Goal: Book appointment/travel/reservation

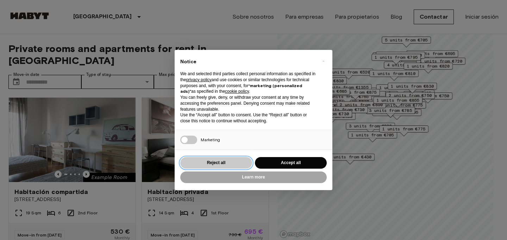
click at [220, 162] on button "Reject all" at bounding box center [216, 163] width 72 height 12
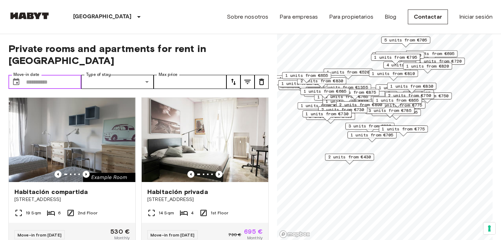
click at [42, 75] on input "Move-in date" at bounding box center [53, 82] width 55 height 14
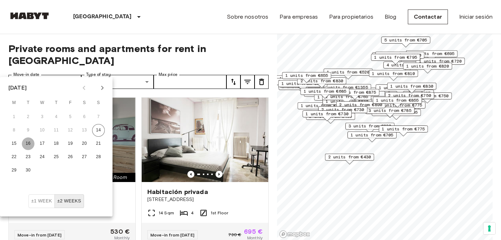
click at [28, 143] on button "16" at bounding box center [28, 144] width 13 height 13
type input "**********"
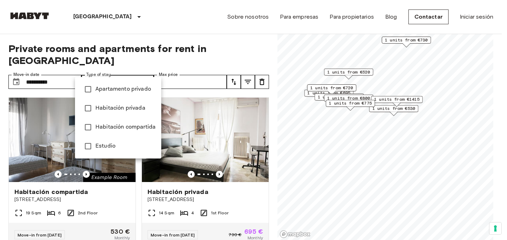
click at [146, 56] on div at bounding box center [253, 120] width 507 height 240
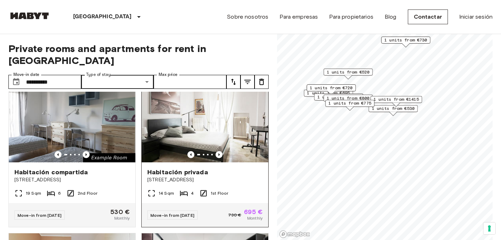
scroll to position [19, 0]
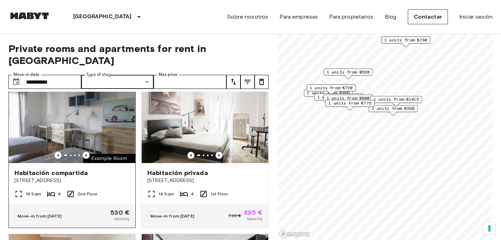
click at [66, 118] on img at bounding box center [72, 121] width 127 height 84
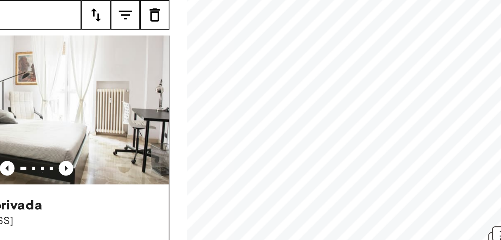
click at [237, 177] on span "[STREET_ADDRESS]" at bounding box center [204, 180] width 115 height 7
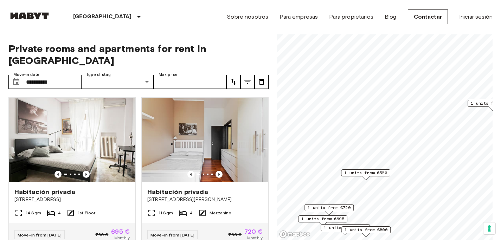
click at [363, 172] on span "1 units from €520" at bounding box center [365, 173] width 43 height 6
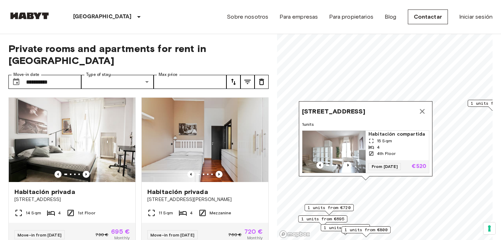
click at [330, 144] on img "Map marker" at bounding box center [334, 152] width 63 height 42
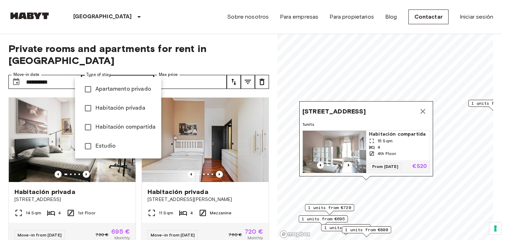
type input "**********"
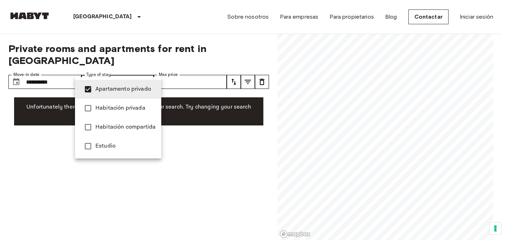
click at [62, 69] on div at bounding box center [253, 120] width 507 height 240
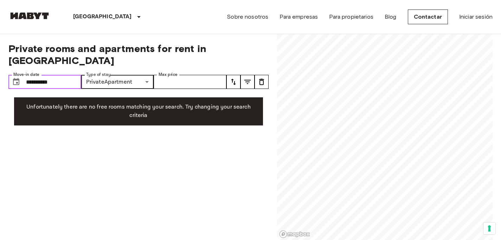
click at [59, 75] on input "**********" at bounding box center [53, 82] width 55 height 14
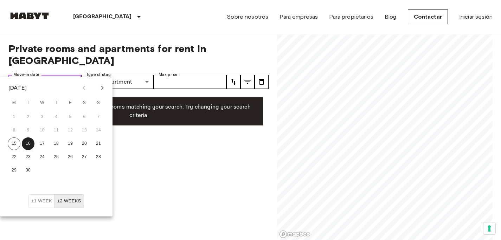
click at [57, 75] on input "**********" at bounding box center [53, 82] width 55 height 14
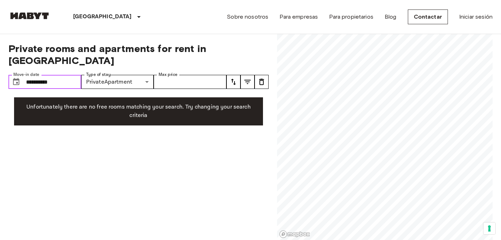
click at [17, 78] on icon "Choose date, selected date is 16 Sep 2025" at bounding box center [16, 82] width 8 height 8
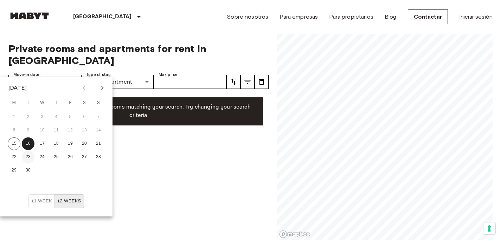
click at [29, 157] on button "23" at bounding box center [28, 157] width 13 height 13
type input "**********"
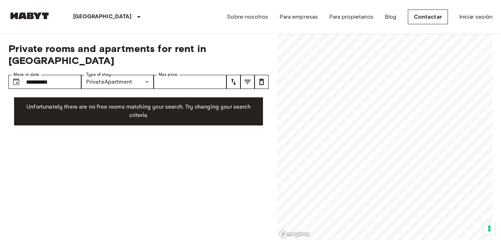
click at [234, 78] on icon "tune" at bounding box center [233, 82] width 8 height 8
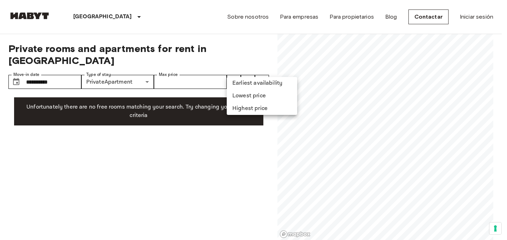
click at [246, 84] on li "Earliest availability" at bounding box center [262, 83] width 70 height 13
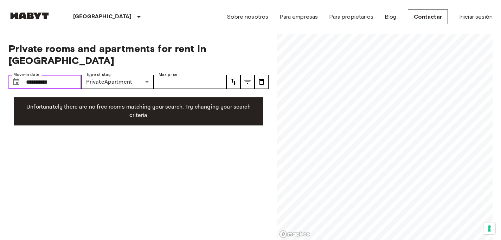
click at [69, 75] on input "**********" at bounding box center [53, 82] width 55 height 14
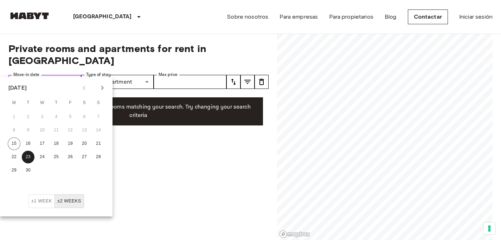
click at [16, 78] on icon "Choose date, selected date is 23 Sep 2025" at bounding box center [16, 81] width 6 height 7
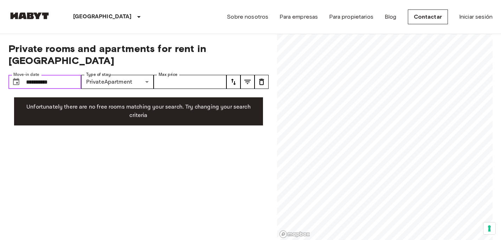
click at [16, 78] on icon "Choose date, selected date is 23 Sep 2025" at bounding box center [16, 81] width 6 height 7
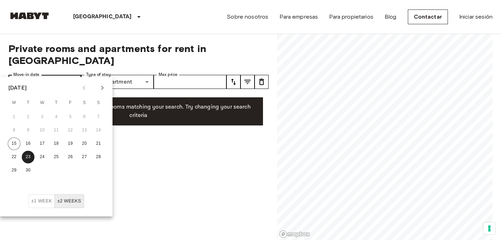
click at [25, 75] on div "**********" at bounding box center [44, 82] width 73 height 14
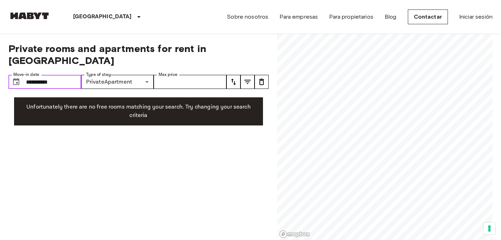
click at [29, 75] on input "**********" at bounding box center [53, 82] width 55 height 14
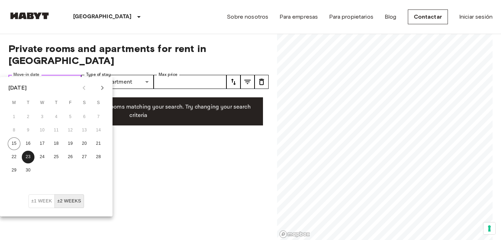
click at [40, 75] on input "**********" at bounding box center [53, 82] width 55 height 14
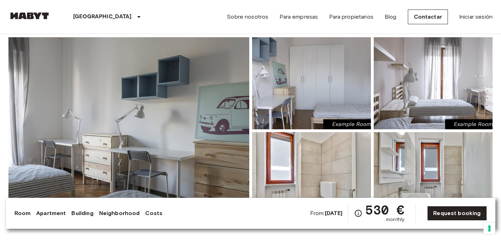
scroll to position [70, 0]
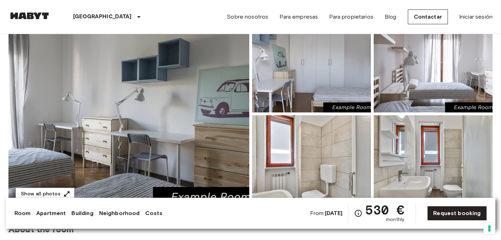
click at [158, 120] on img at bounding box center [128, 113] width 241 height 187
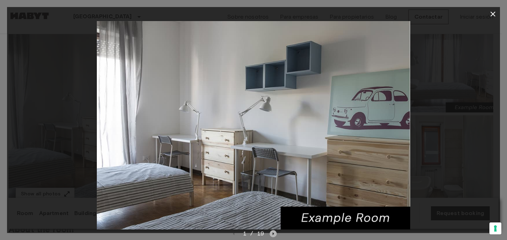
click at [273, 232] on icon "Next image" at bounding box center [272, 233] width 7 height 7
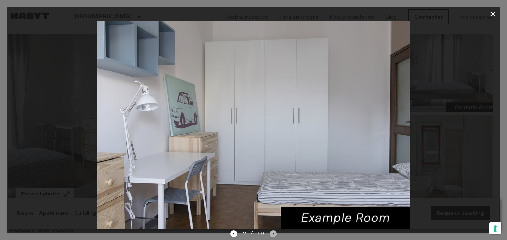
click at [273, 232] on icon "Next image" at bounding box center [272, 233] width 7 height 7
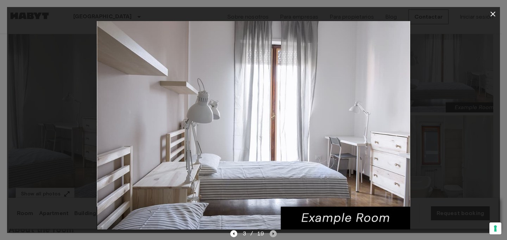
click at [273, 232] on icon "Next image" at bounding box center [272, 233] width 7 height 7
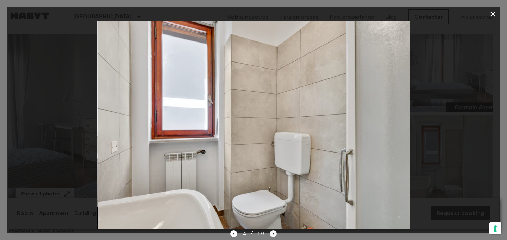
click at [273, 232] on icon "Next image" at bounding box center [272, 233] width 7 height 7
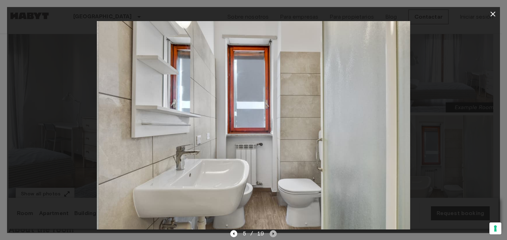
click at [273, 232] on icon "Next image" at bounding box center [272, 233] width 7 height 7
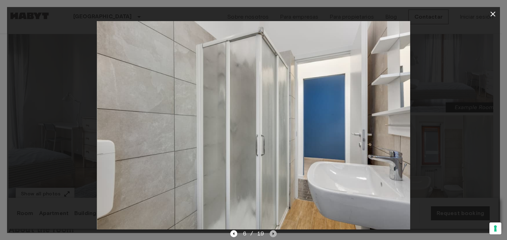
click at [273, 232] on icon "Next image" at bounding box center [272, 233] width 7 height 7
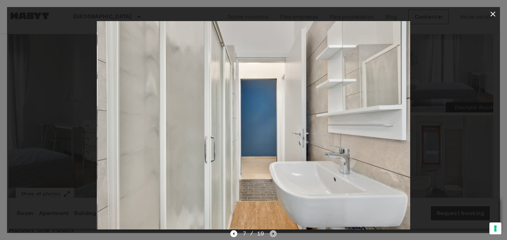
click at [273, 232] on icon "Next image" at bounding box center [272, 233] width 7 height 7
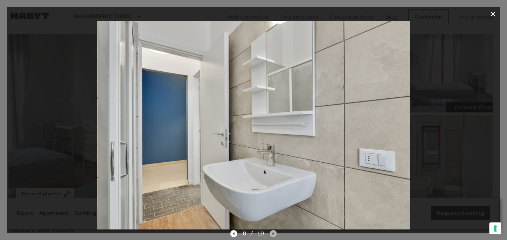
click at [273, 232] on icon "Next image" at bounding box center [272, 233] width 7 height 7
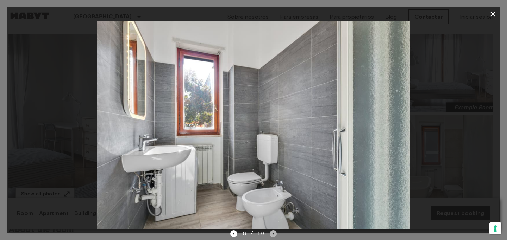
click at [273, 232] on icon "Next image" at bounding box center [272, 233] width 7 height 7
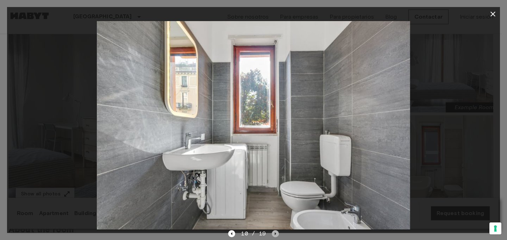
click at [273, 232] on icon "Next image" at bounding box center [275, 233] width 7 height 7
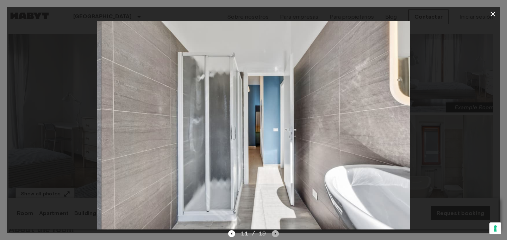
click at [273, 232] on icon "Next image" at bounding box center [275, 233] width 7 height 7
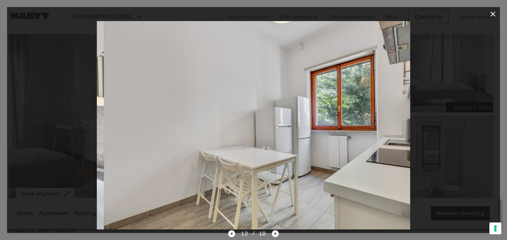
click at [273, 232] on icon "Next image" at bounding box center [275, 233] width 7 height 7
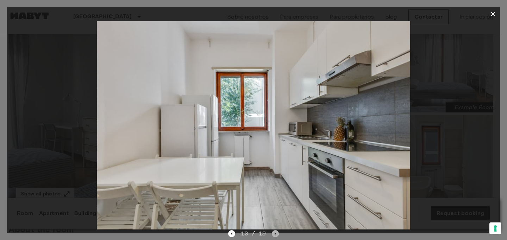
click at [273, 232] on icon "Next image" at bounding box center [275, 233] width 7 height 7
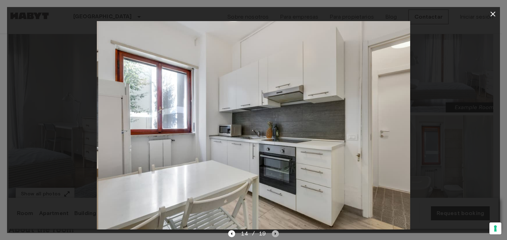
click at [273, 232] on icon "Next image" at bounding box center [275, 233] width 7 height 7
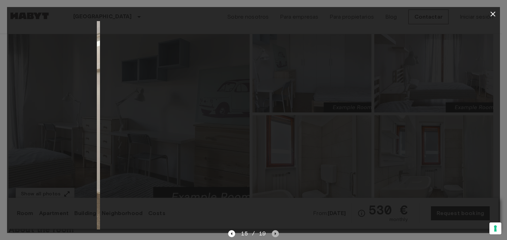
click at [273, 232] on icon "Next image" at bounding box center [275, 233] width 7 height 7
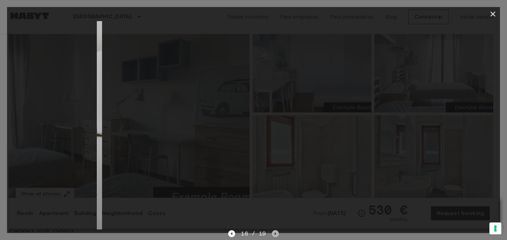
click at [273, 232] on icon "Next image" at bounding box center [275, 233] width 7 height 7
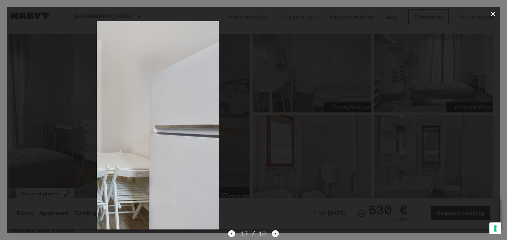
click at [273, 232] on icon "Next image" at bounding box center [275, 233] width 7 height 7
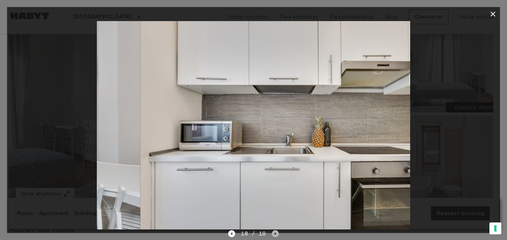
click at [273, 232] on icon "Next image" at bounding box center [275, 233] width 7 height 7
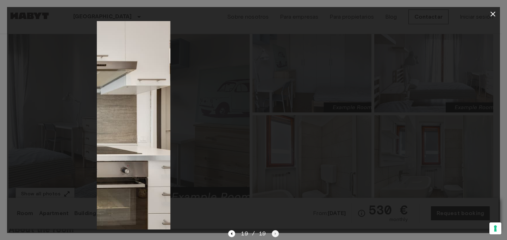
click at [273, 232] on div "19 / 19" at bounding box center [253, 234] width 50 height 8
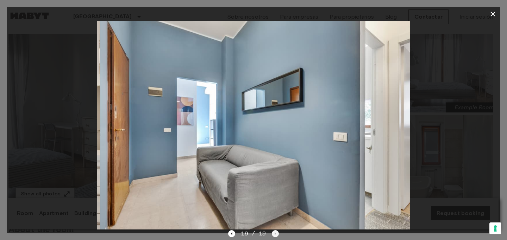
click at [273, 232] on div "19 / 19" at bounding box center [253, 234] width 50 height 8
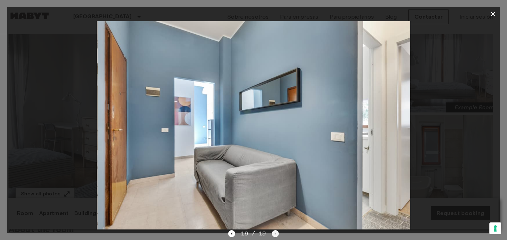
click at [273, 232] on div "19 / 19" at bounding box center [253, 234] width 50 height 8
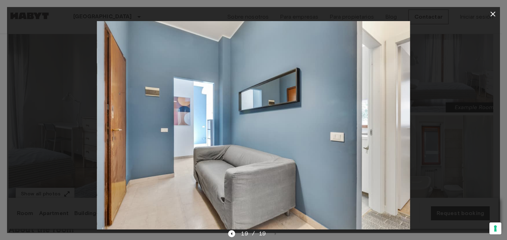
drag, startPoint x: 273, startPoint y: 232, endPoint x: 371, endPoint y: 155, distance: 124.7
click at [290, 215] on div "19 / 19" at bounding box center [253, 120] width 493 height 226
click at [493, 14] on icon "button" at bounding box center [492, 14] width 5 height 5
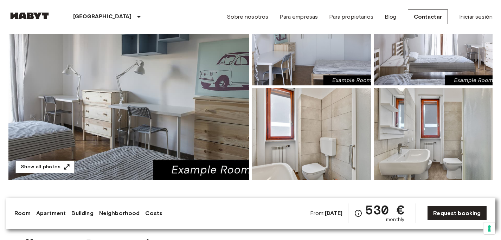
scroll to position [0, 0]
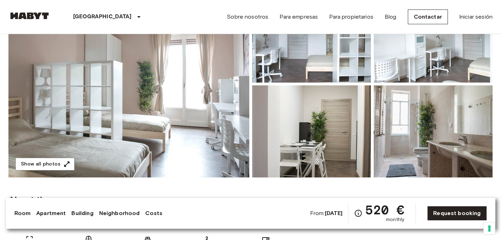
scroll to position [88, 0]
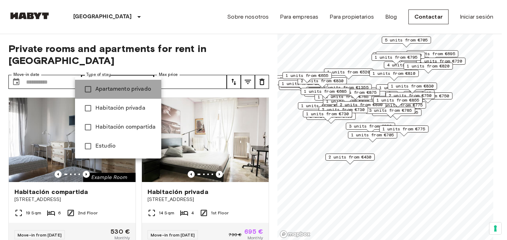
click at [137, 88] on span "Apartamento privado" at bounding box center [125, 89] width 60 height 8
type input "**********"
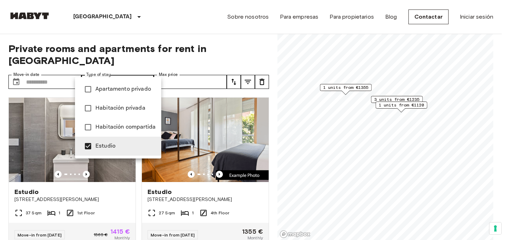
click at [177, 38] on div at bounding box center [253, 120] width 507 height 240
click at [129, 106] on span "Habitación privada" at bounding box center [125, 108] width 60 height 8
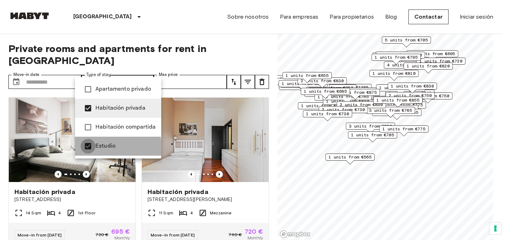
type input "**********"
